Goal: Task Accomplishment & Management: Manage account settings

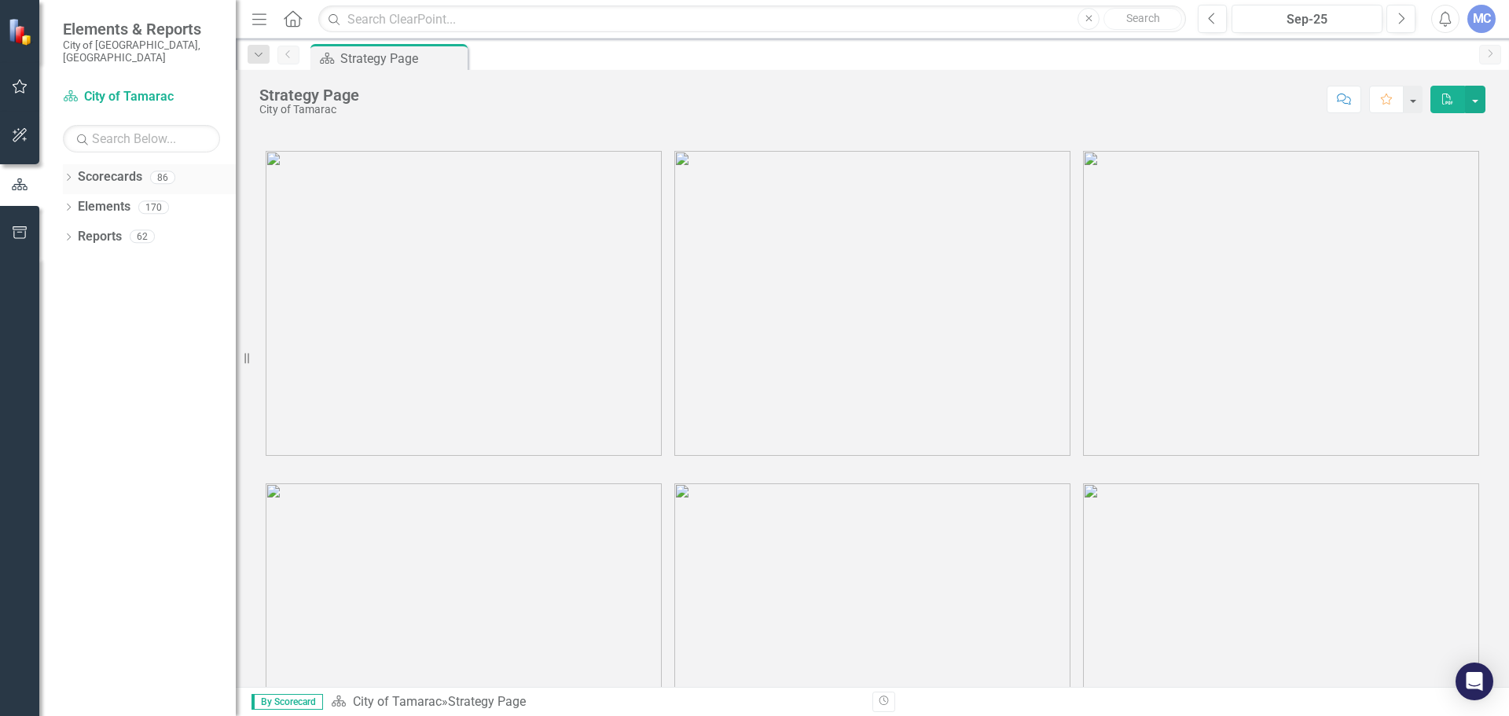
drag, startPoint x: 70, startPoint y: 164, endPoint x: 95, endPoint y: 178, distance: 28.5
click at [70, 175] on icon "Dropdown" at bounding box center [68, 179] width 11 height 9
click at [72, 202] on icon "Dropdown" at bounding box center [77, 206] width 12 height 9
click at [72, 200] on div "Dropdown" at bounding box center [77, 206] width 12 height 13
click at [74, 202] on icon "Dropdown" at bounding box center [77, 206] width 12 height 9
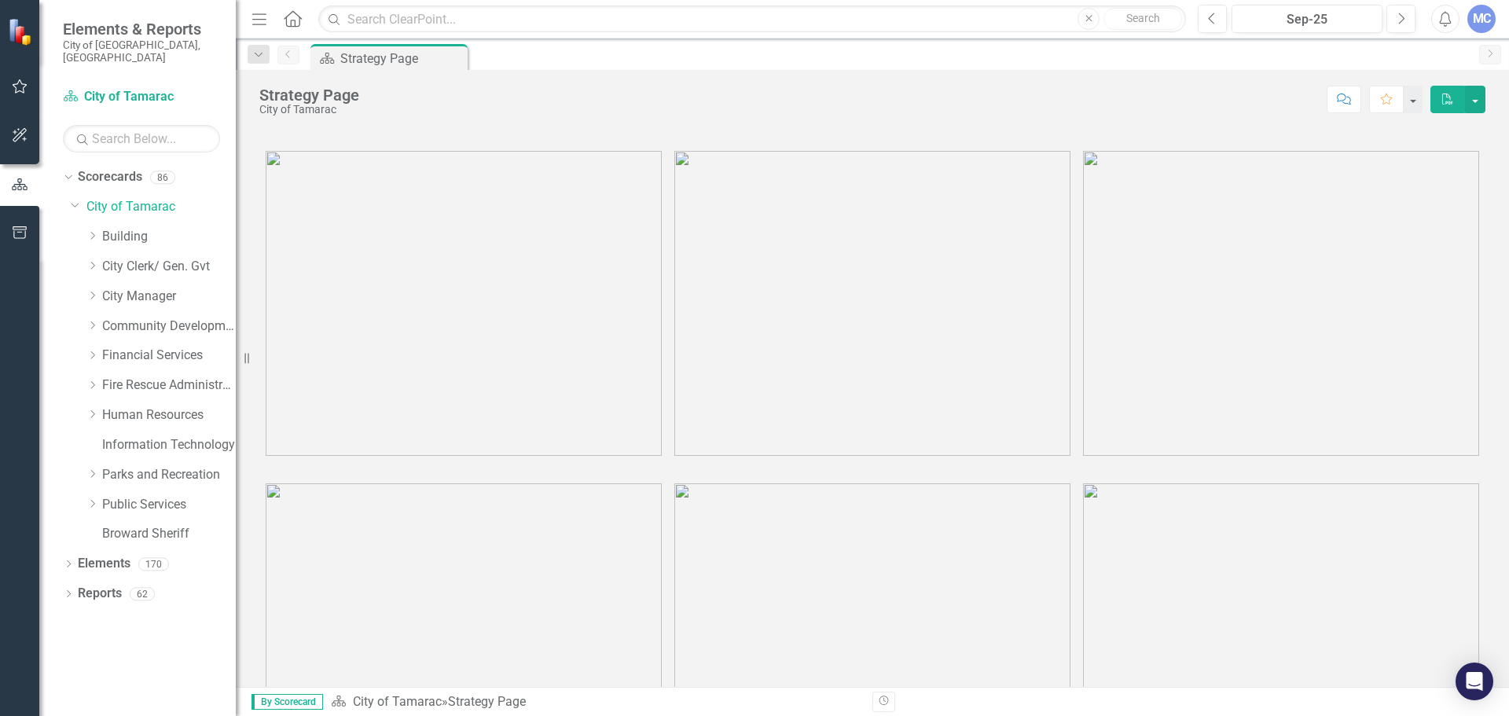
drag, startPoint x: 94, startPoint y: 495, endPoint x: 123, endPoint y: 516, distance: 36.0
click at [95, 499] on icon "Dropdown" at bounding box center [92, 503] width 12 height 9
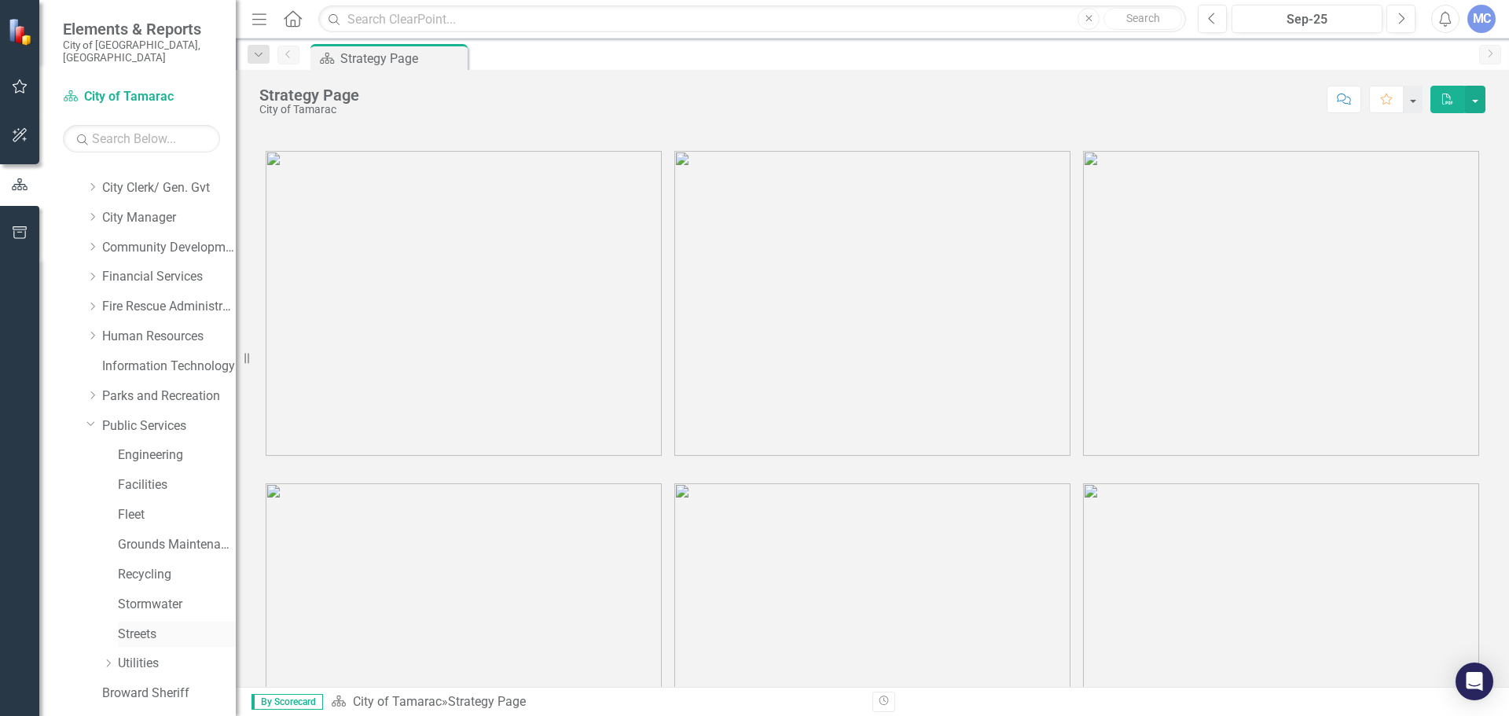
scroll to position [119, 0]
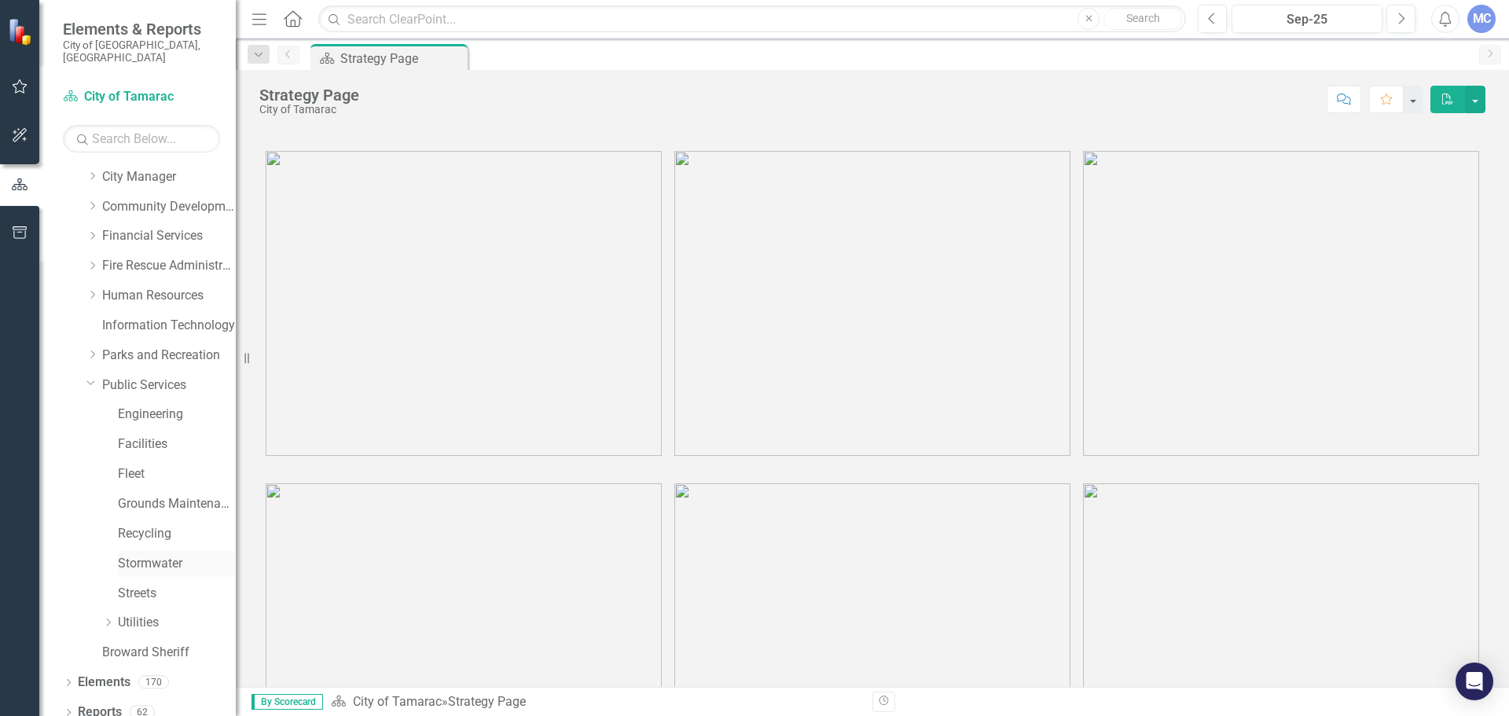
click at [167, 555] on link "Stormwater" at bounding box center [177, 564] width 118 height 18
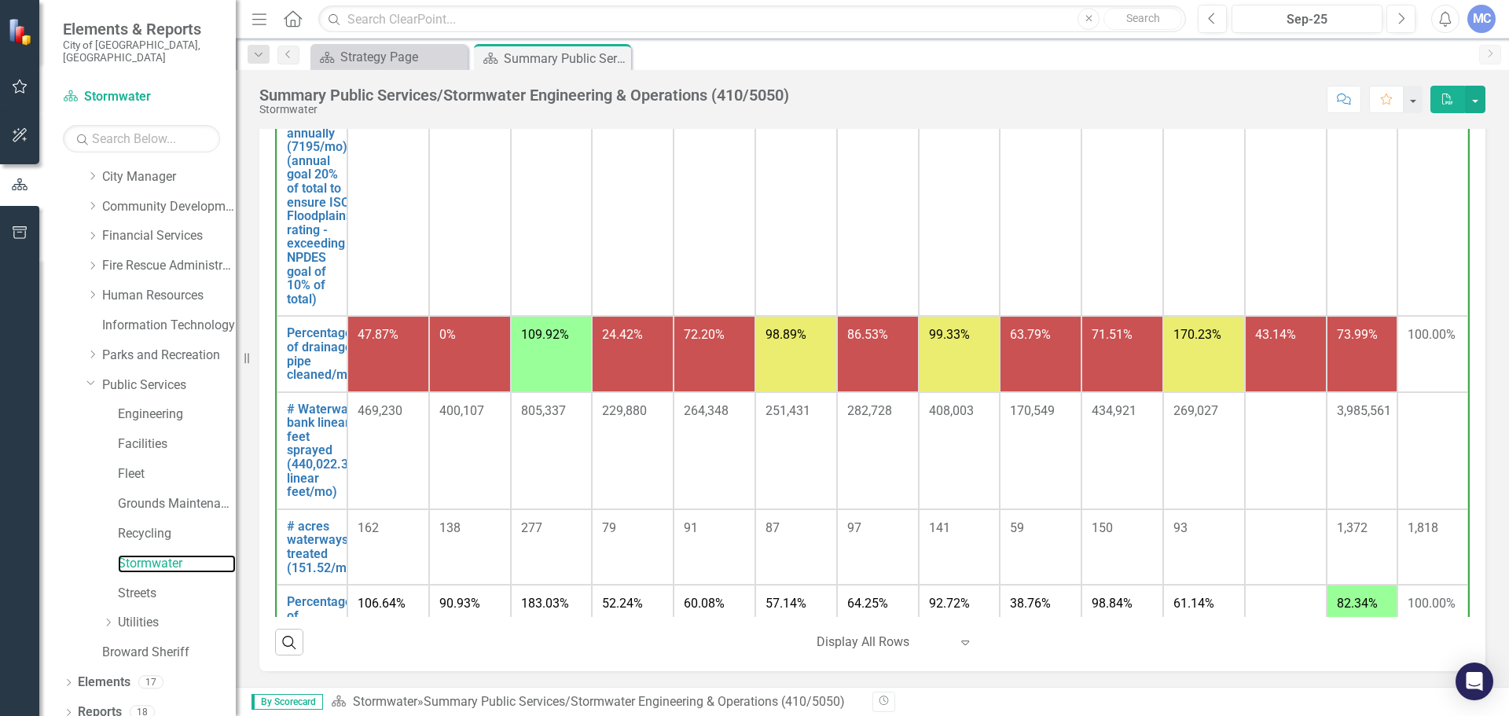
scroll to position [747, 0]
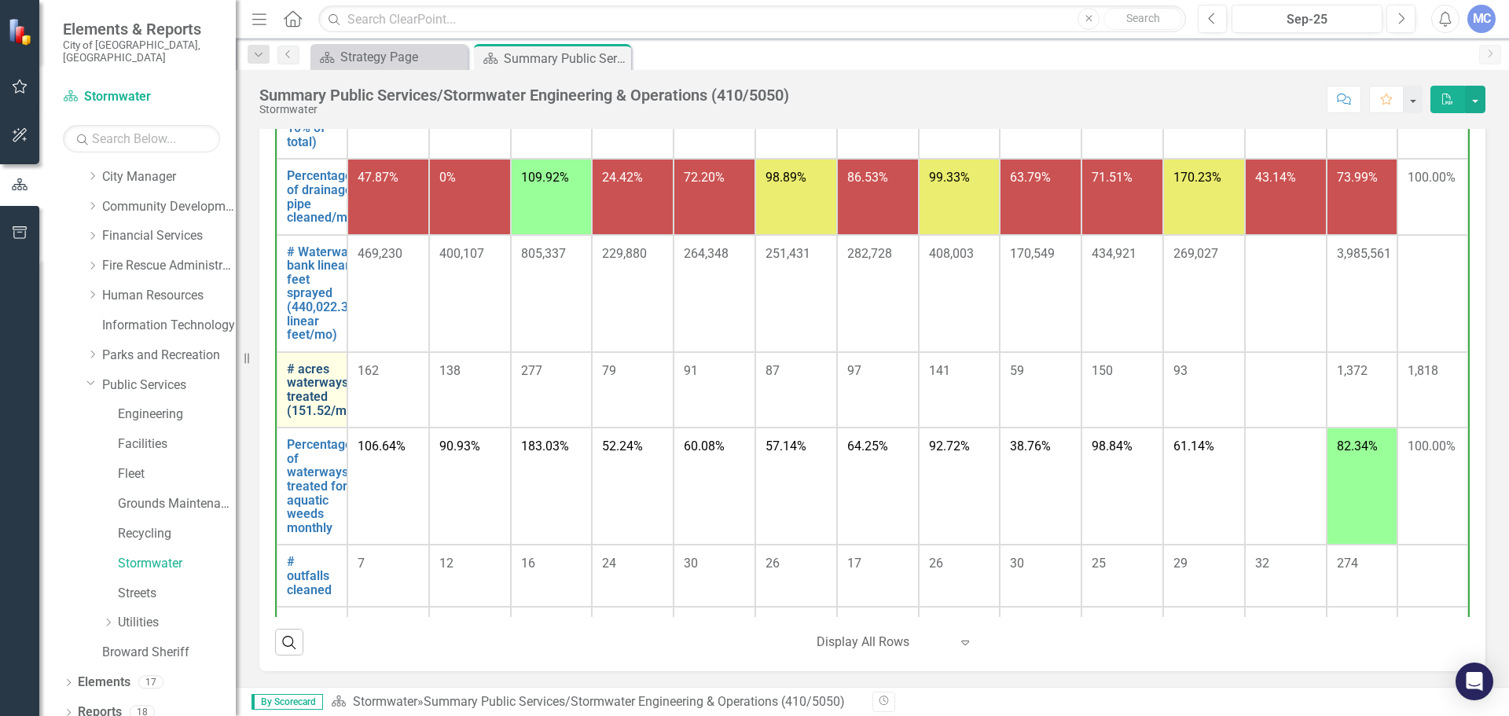
click at [303, 392] on link "# acres waterways treated (151.52/month)" at bounding box center [332, 389] width 90 height 55
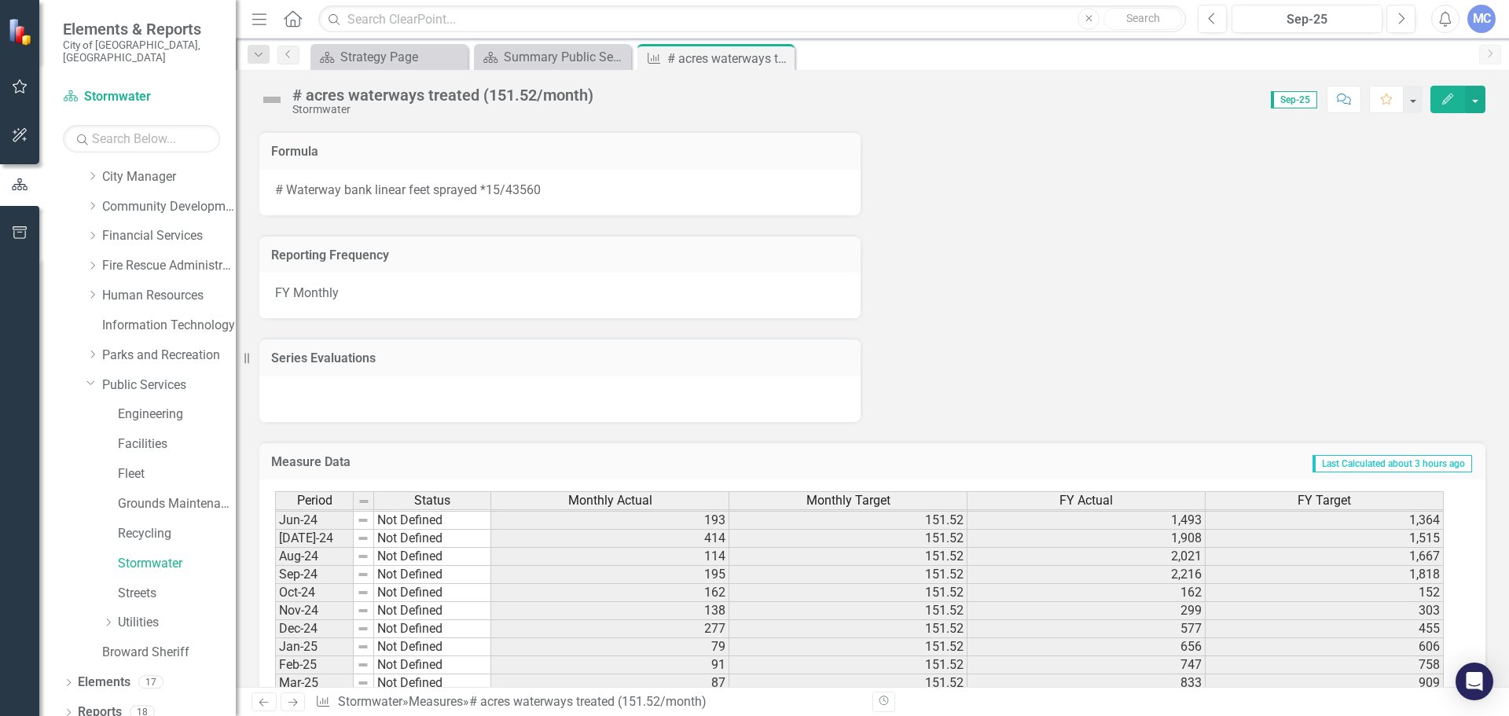
scroll to position [1033, 0]
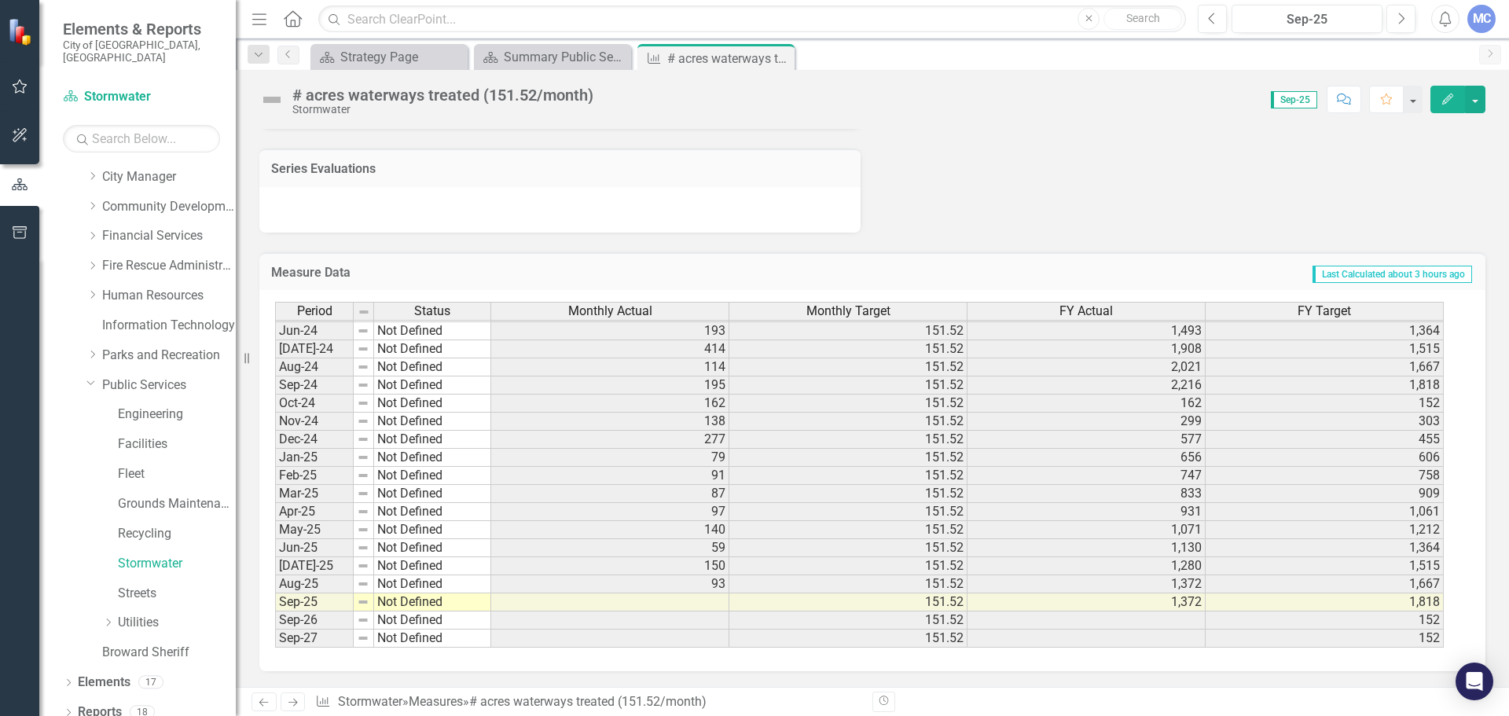
click at [710, 608] on td at bounding box center [610, 602] width 238 height 18
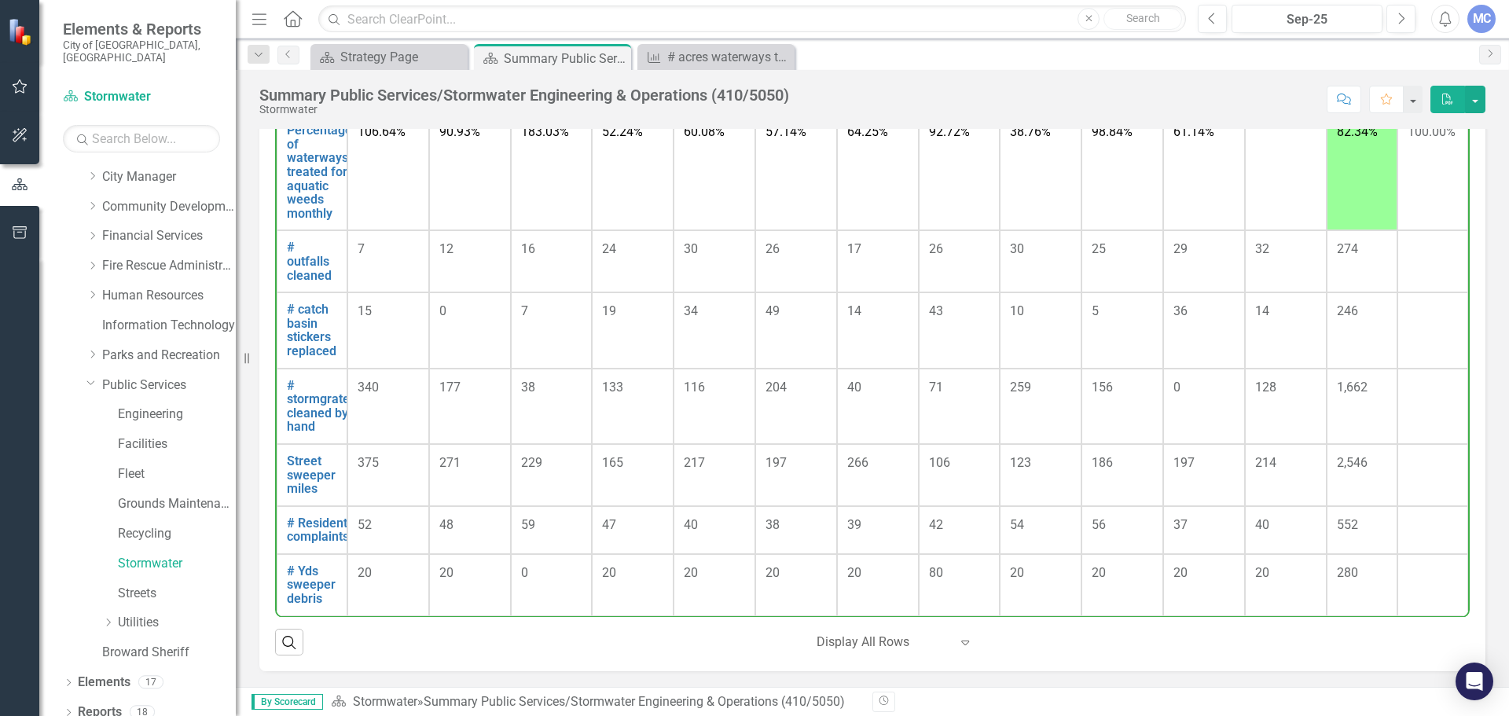
scroll to position [747, 0]
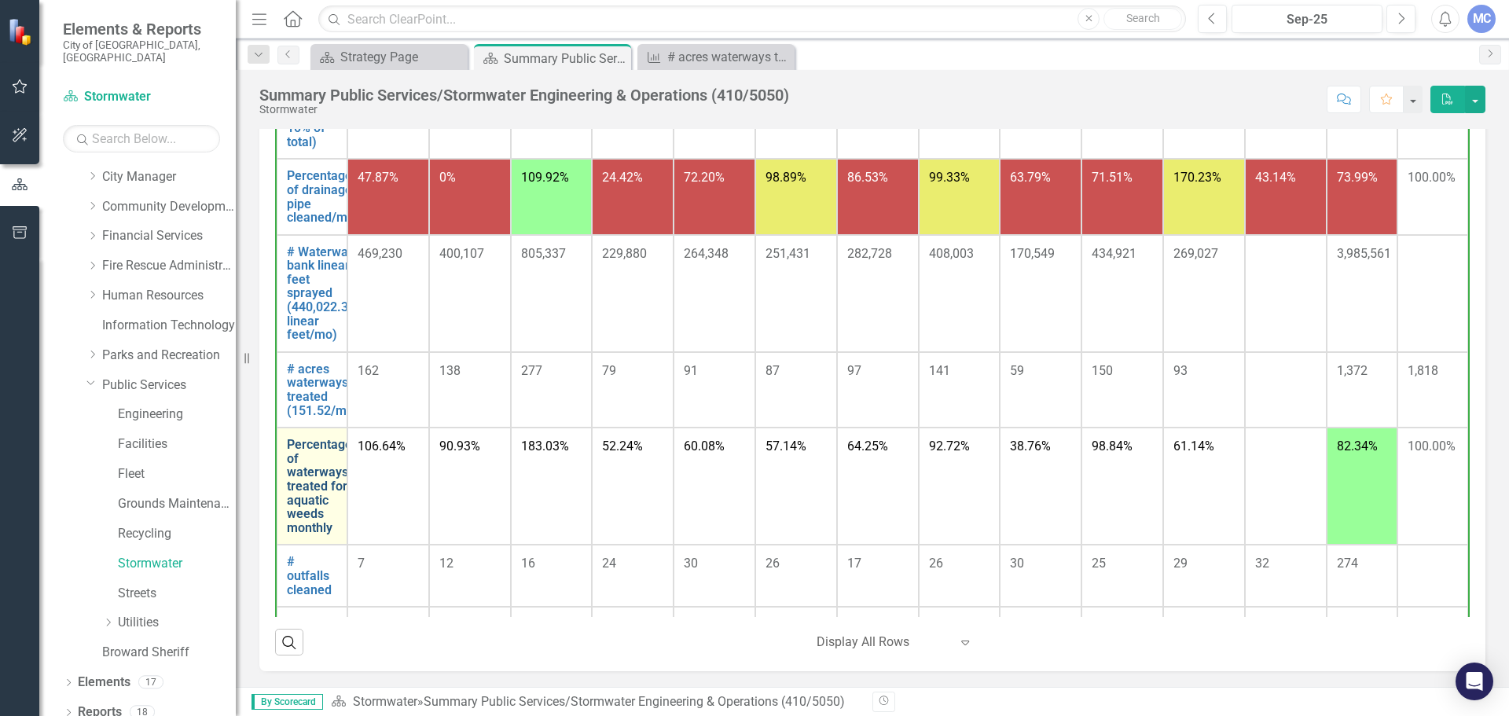
click at [301, 465] on link "Percentage of waterways treated for aquatic weeds monthly" at bounding box center [319, 486] width 65 height 97
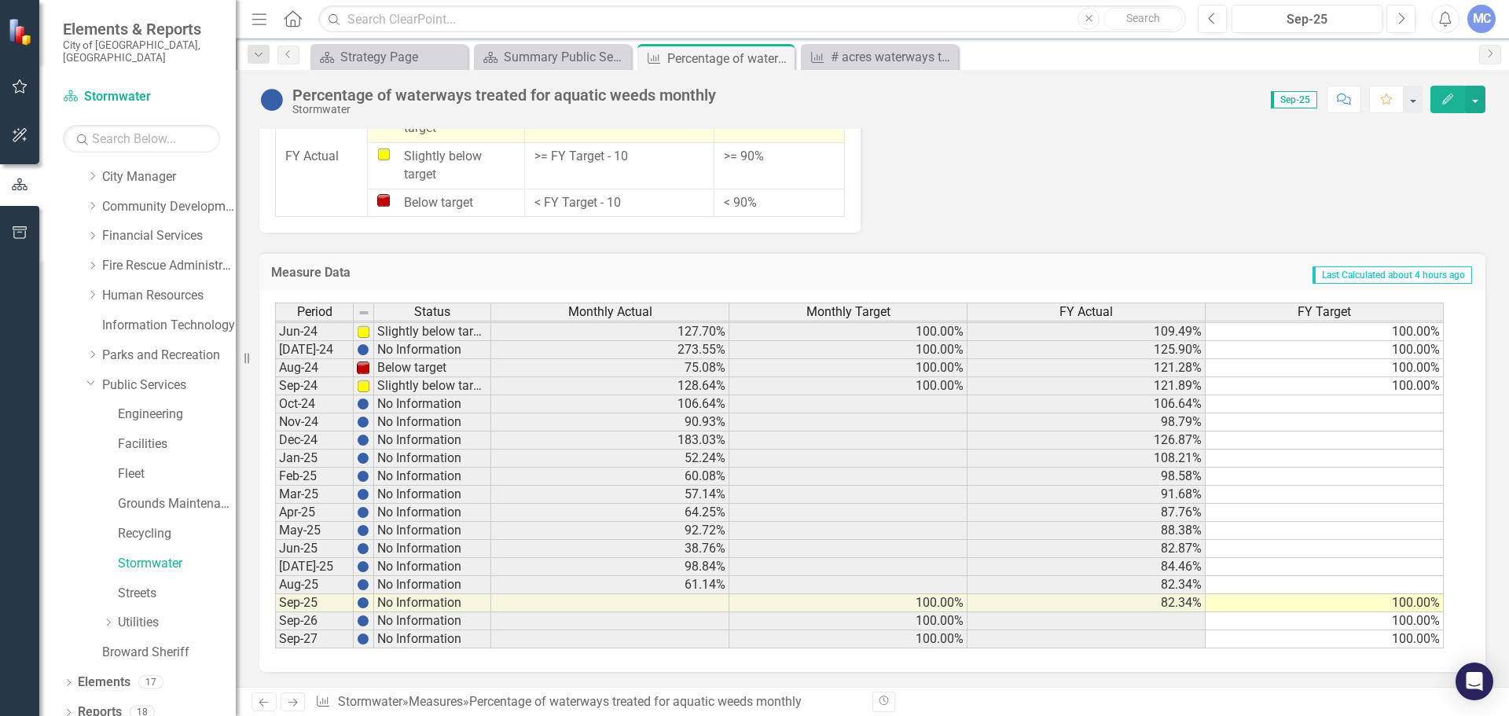
scroll to position [1354, 0]
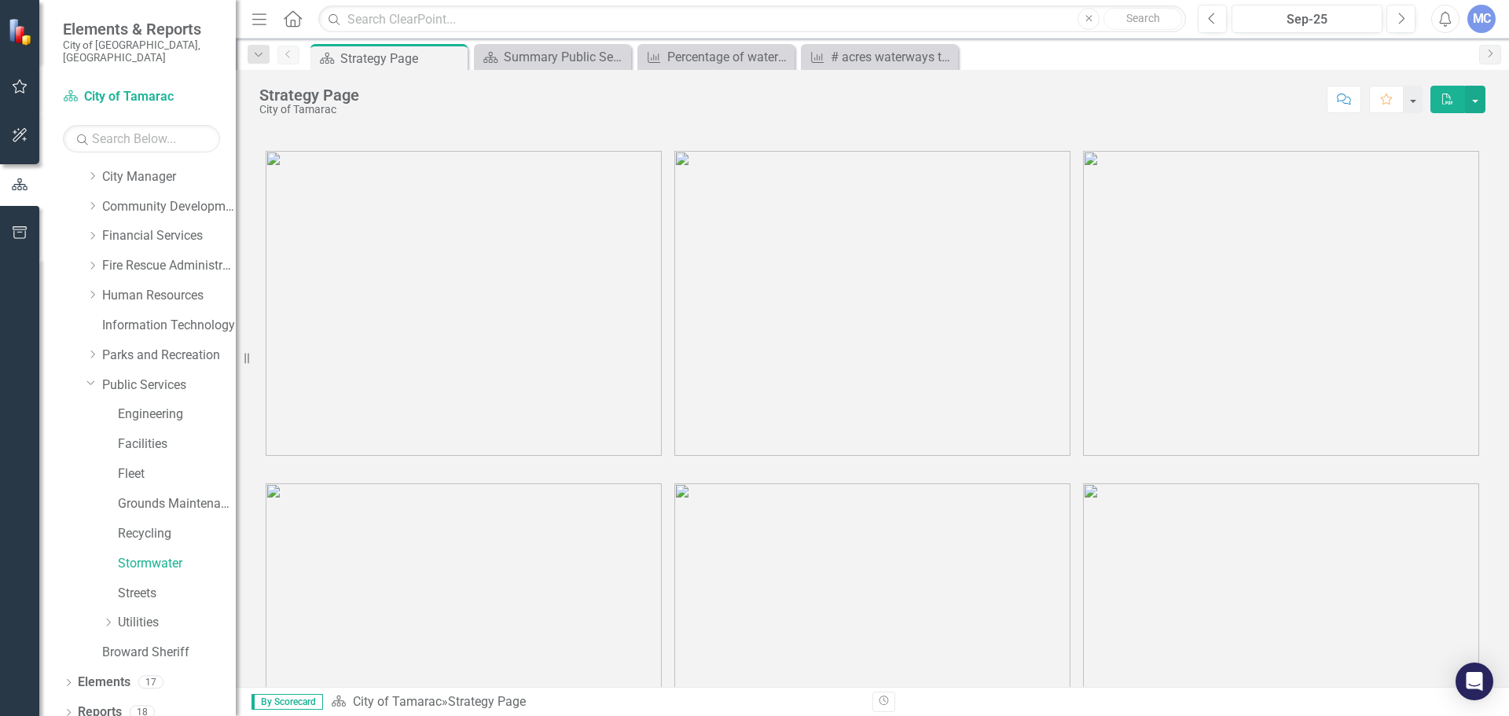
scroll to position [139, 0]
drag, startPoint x: 153, startPoint y: 551, endPoint x: 245, endPoint y: 555, distance: 92.1
click at [153, 555] on link "Stormwater" at bounding box center [177, 564] width 118 height 18
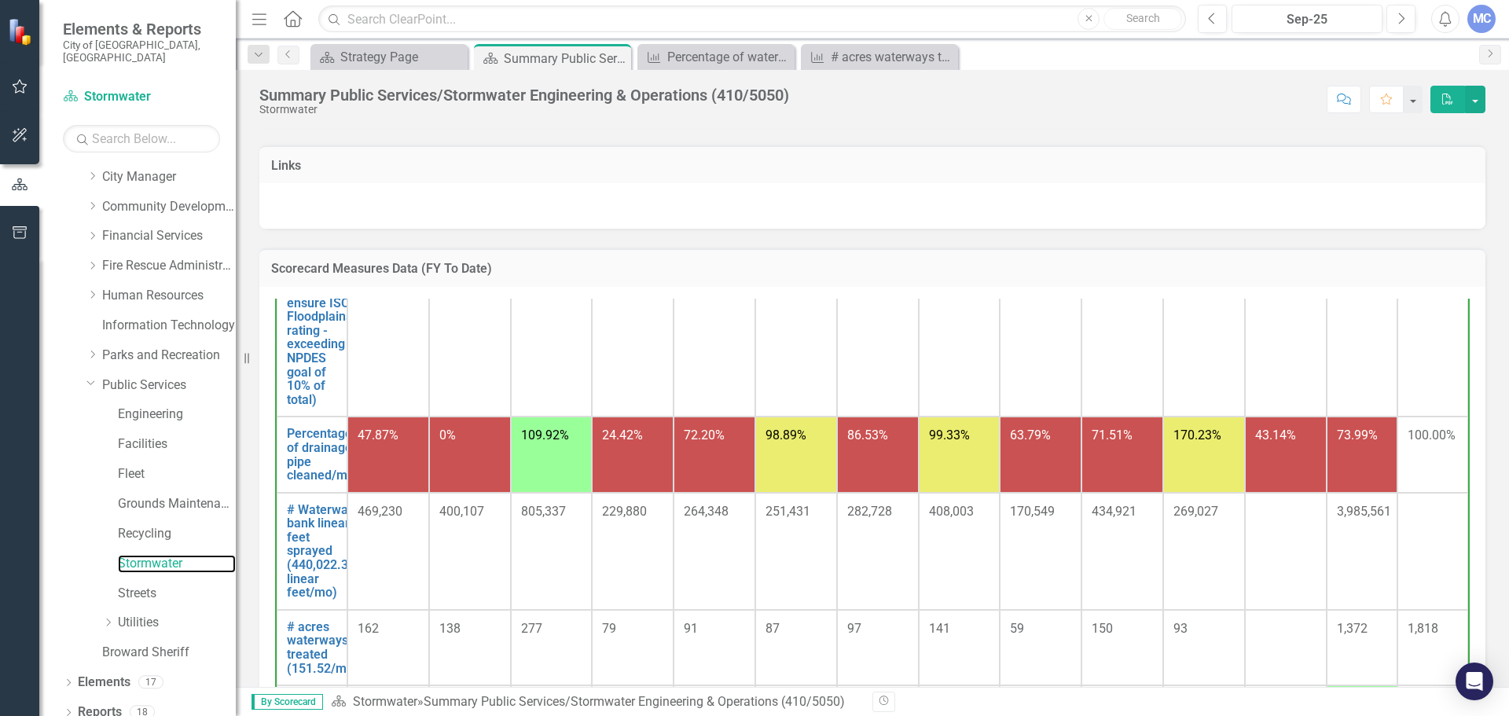
scroll to position [786, 0]
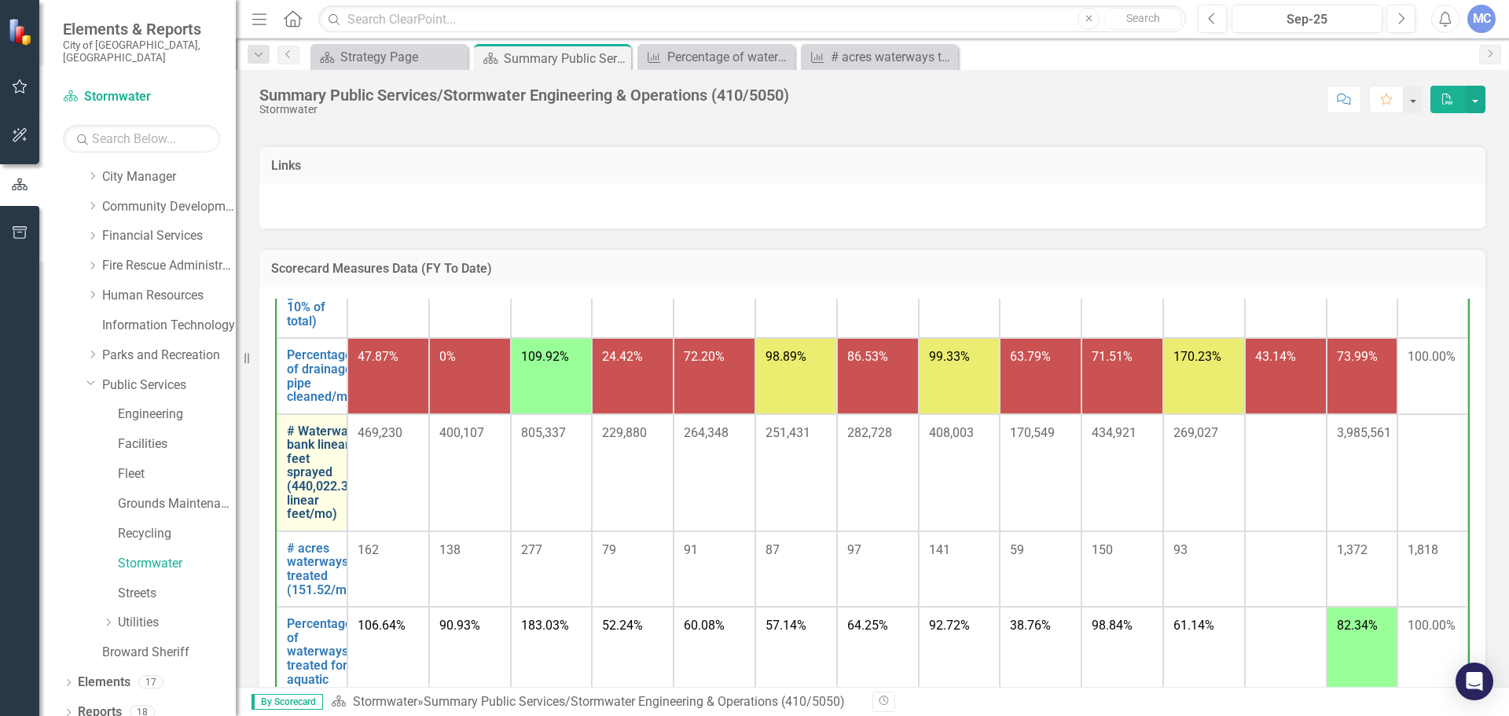
click at [325, 497] on link "# Waterway bank linear feet sprayed (440,022.33 linear feet/mo)" at bounding box center [321, 472] width 68 height 97
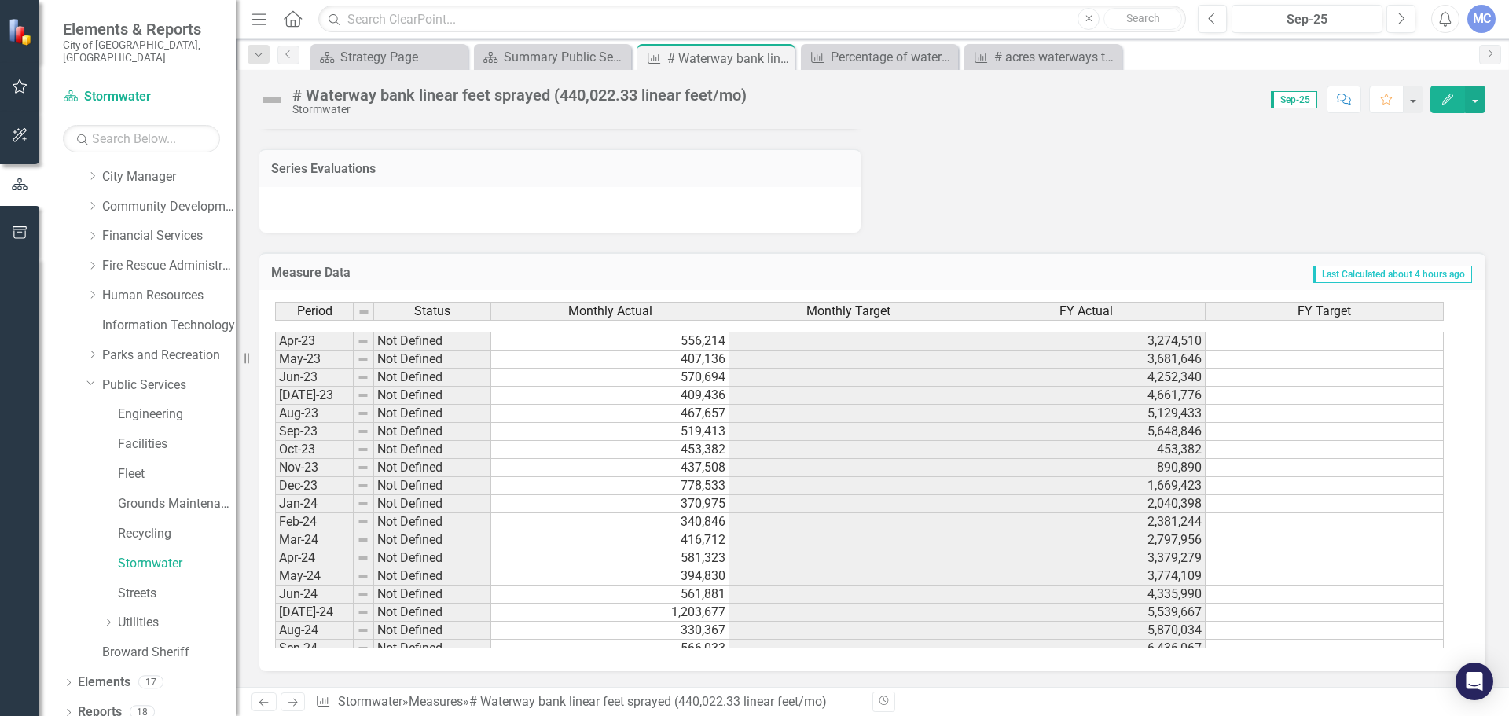
scroll to position [578, 0]
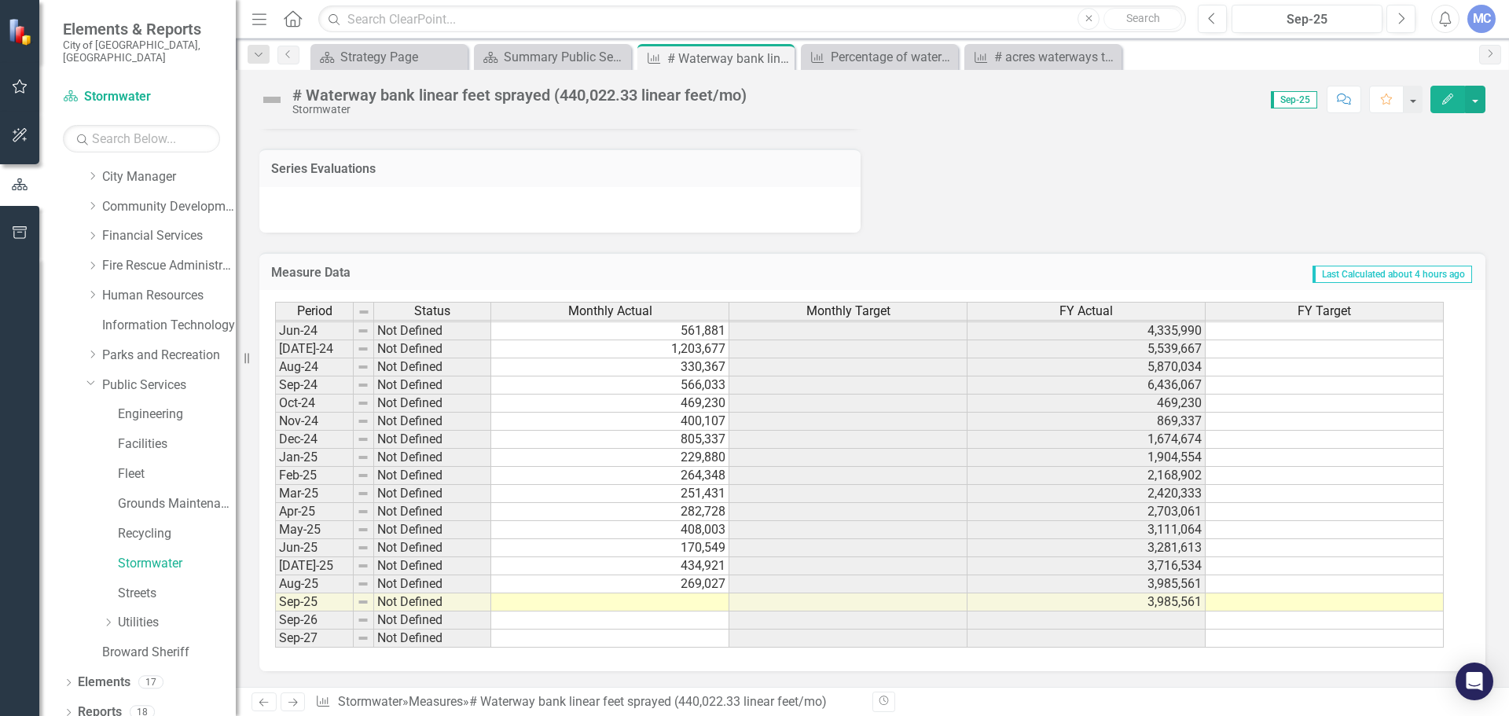
click at [664, 598] on tbody "Apr-23 Not Defined 556,214 3,274,510 May-23 Not Defined 407,136 3,681,646 Jun-2…" at bounding box center [859, 357] width 1169 height 579
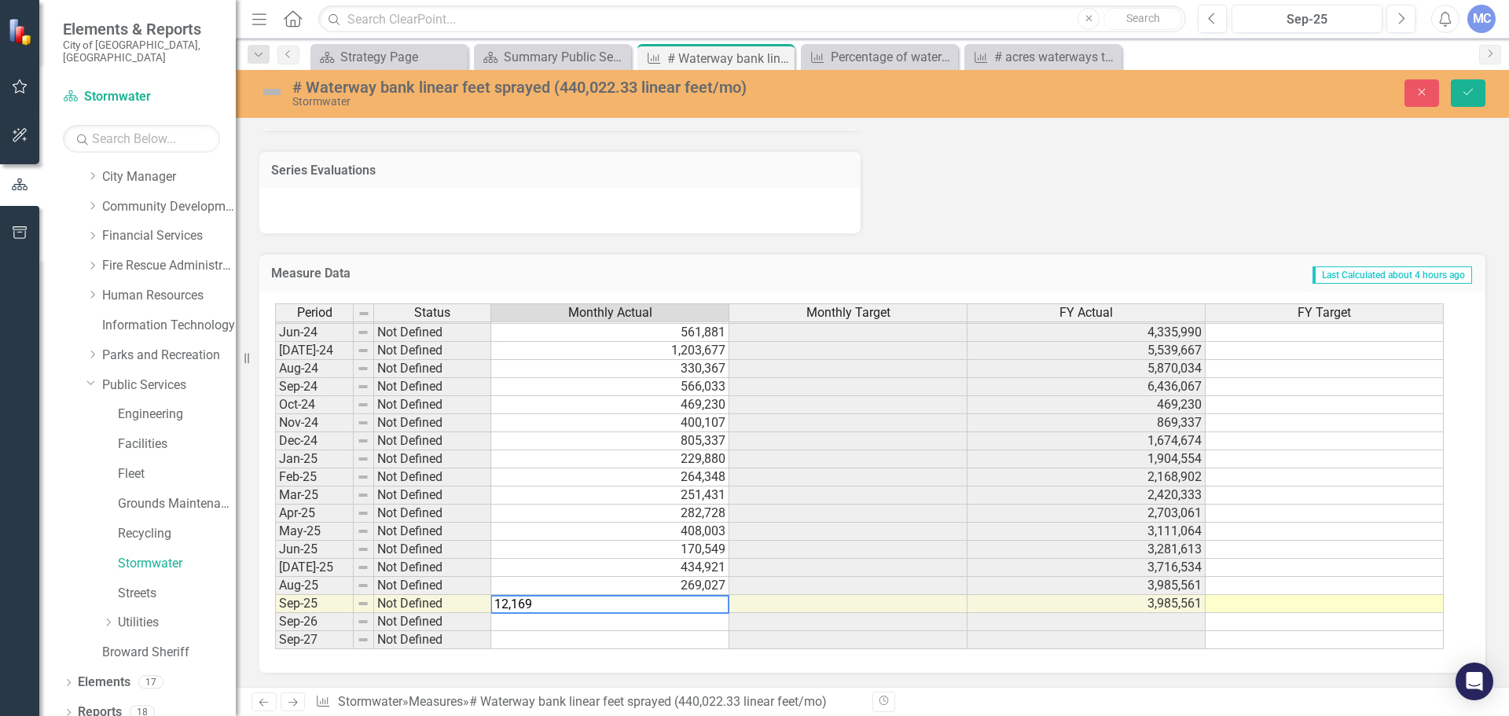
click at [805, 607] on td at bounding box center [848, 604] width 238 height 18
click at [832, 601] on td at bounding box center [848, 603] width 238 height 18
click at [653, 597] on textarea "12,169" at bounding box center [610, 603] width 239 height 19
drag, startPoint x: 558, startPoint y: 607, endPoint x: 485, endPoint y: 602, distance: 73.3
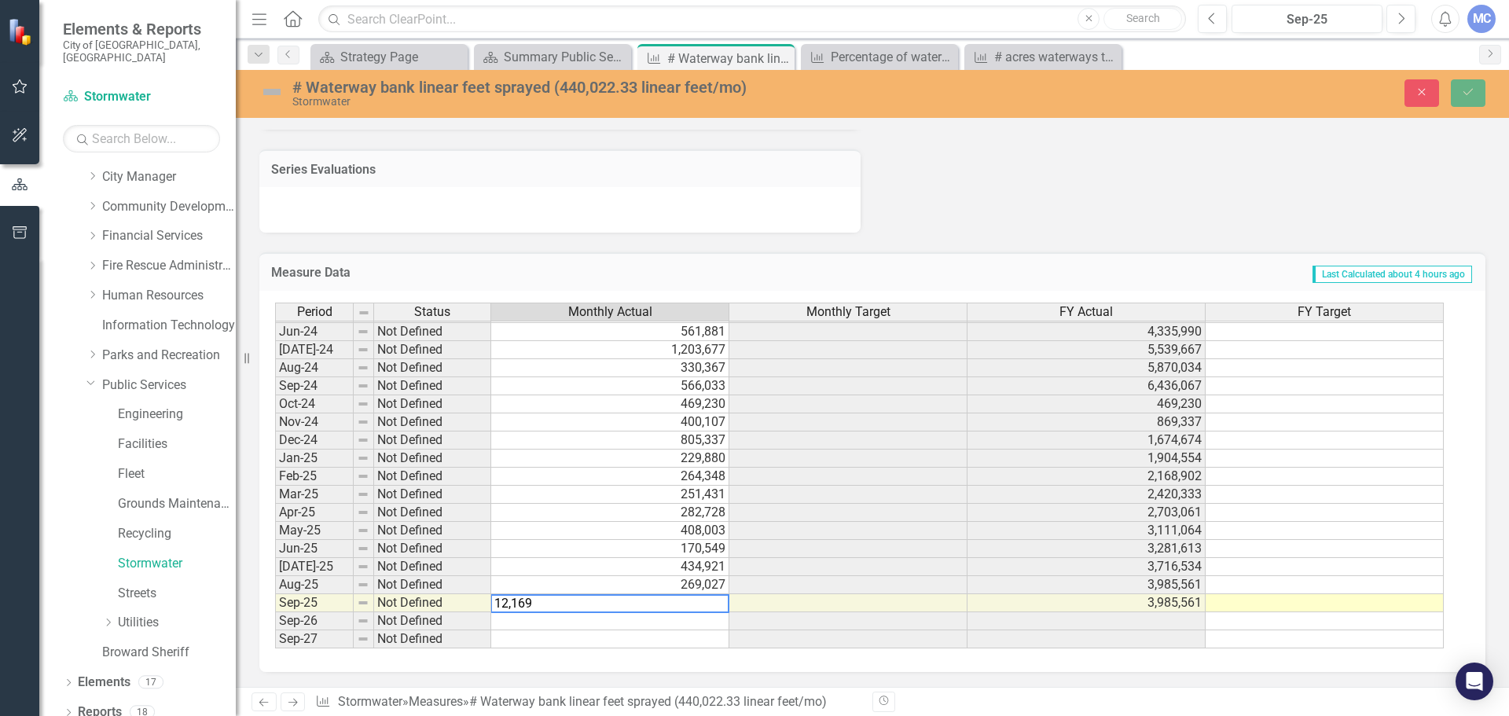
click at [485, 602] on div "Period Status Monthly Actual Monthly Target FY Actual FY Target May-23 Not Defi…" at bounding box center [866, 476] width 1183 height 347
type textarea "12619"
click at [1466, 96] on icon "Save" at bounding box center [1468, 91] width 14 height 11
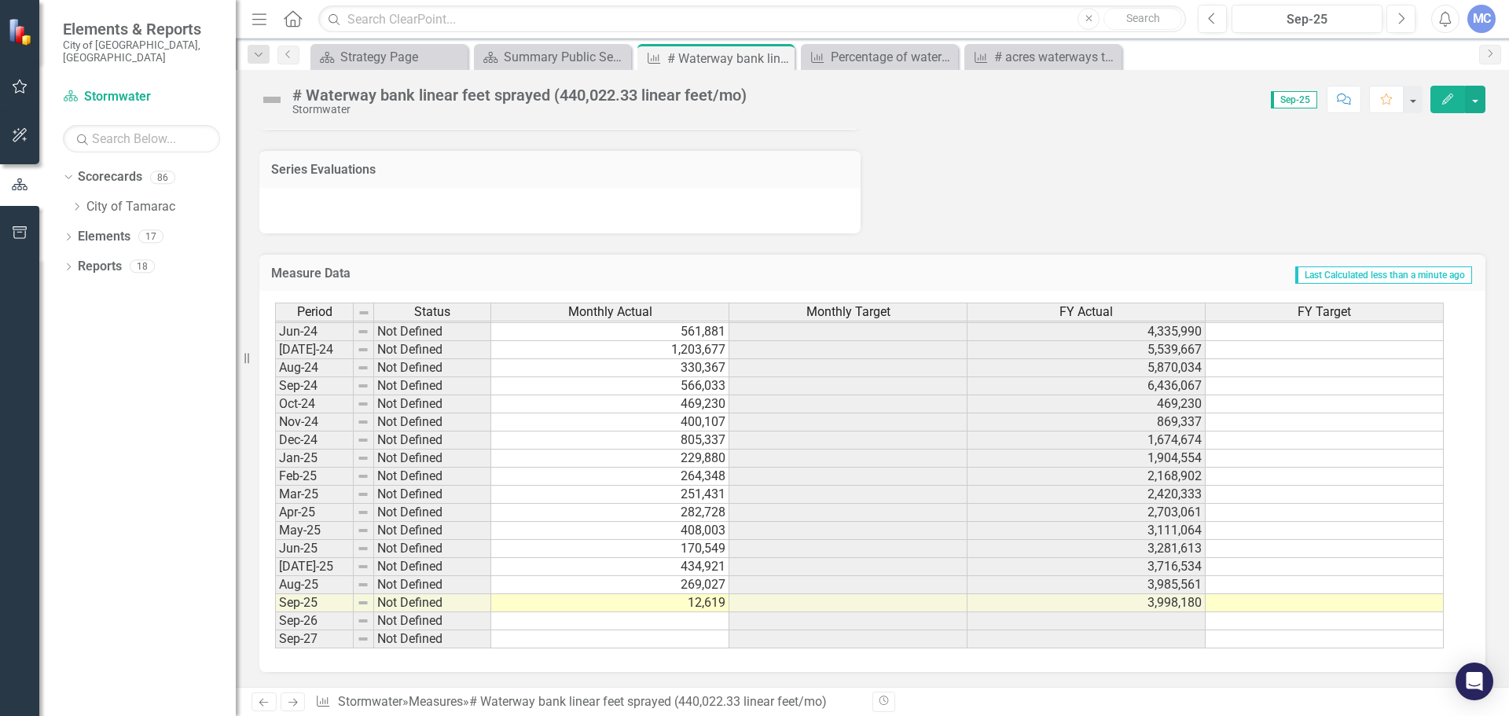
scroll to position [1009, 0]
drag, startPoint x: 80, startPoint y: 194, endPoint x: 97, endPoint y: 216, distance: 28.0
click at [80, 202] on icon "Dropdown" at bounding box center [77, 206] width 12 height 9
